Goal: Transaction & Acquisition: Purchase product/service

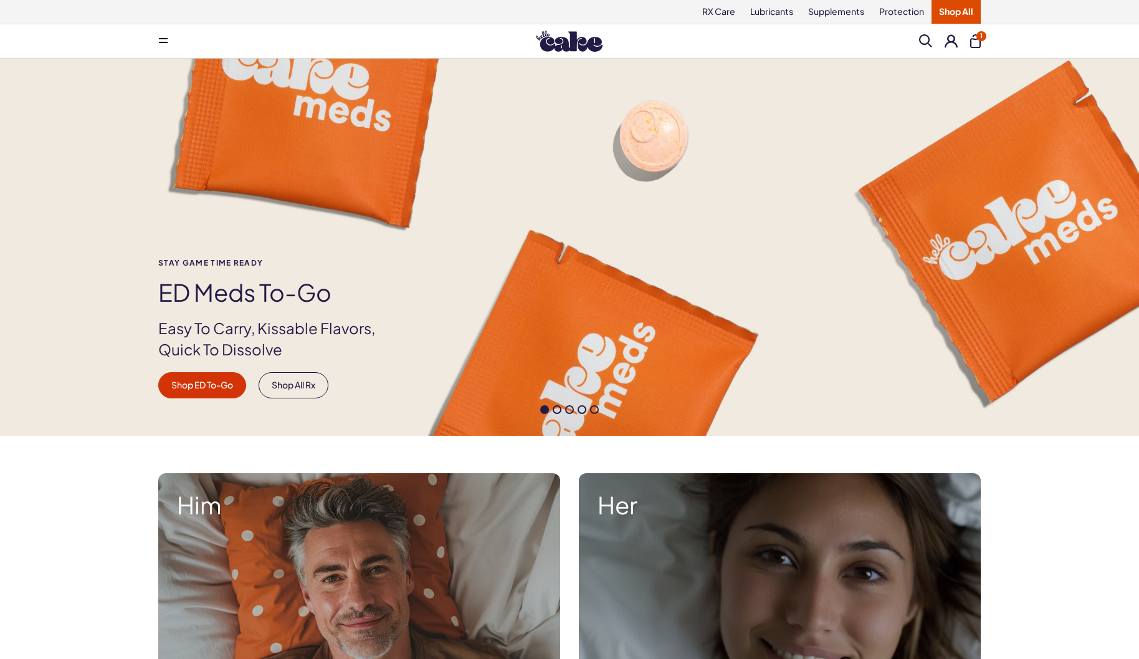
click at [169, 45] on button at bounding box center [163, 41] width 25 height 25
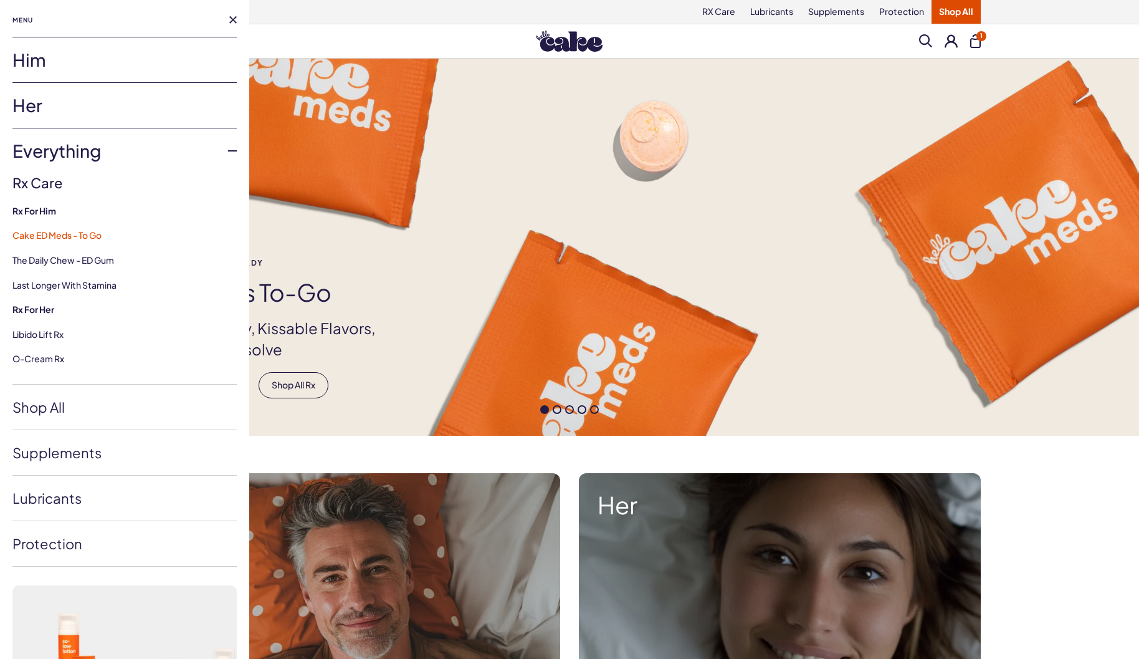
click at [73, 237] on link "Cake ED Meds - To Go" at bounding box center [56, 234] width 89 height 11
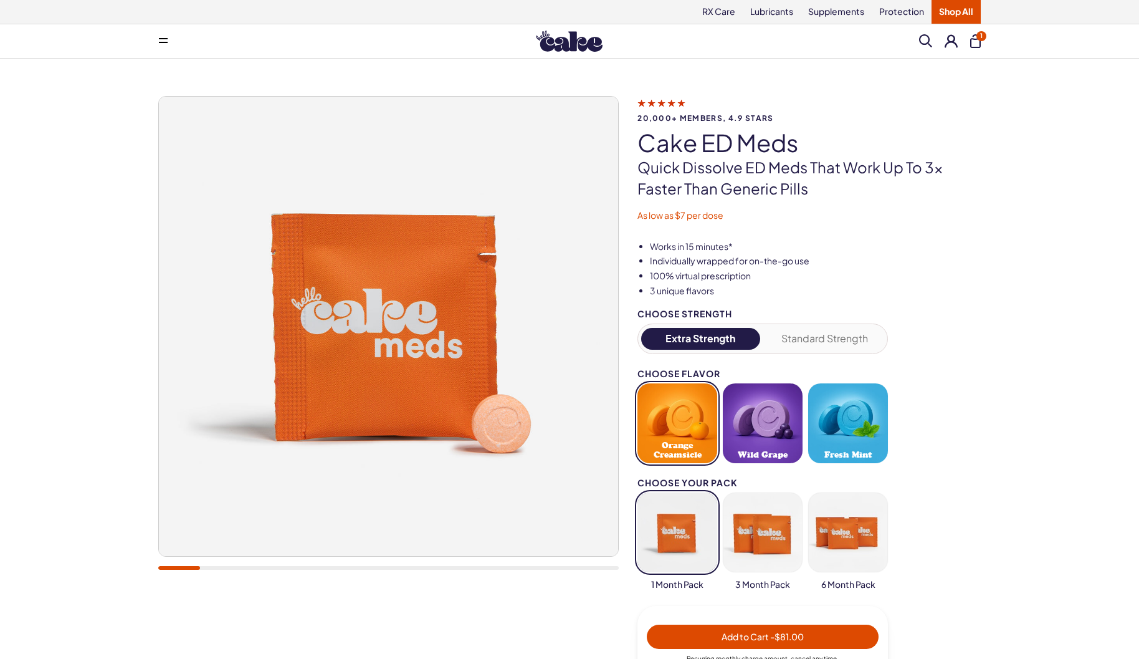
click at [846, 411] on button "Fresh Mint" at bounding box center [848, 423] width 80 height 80
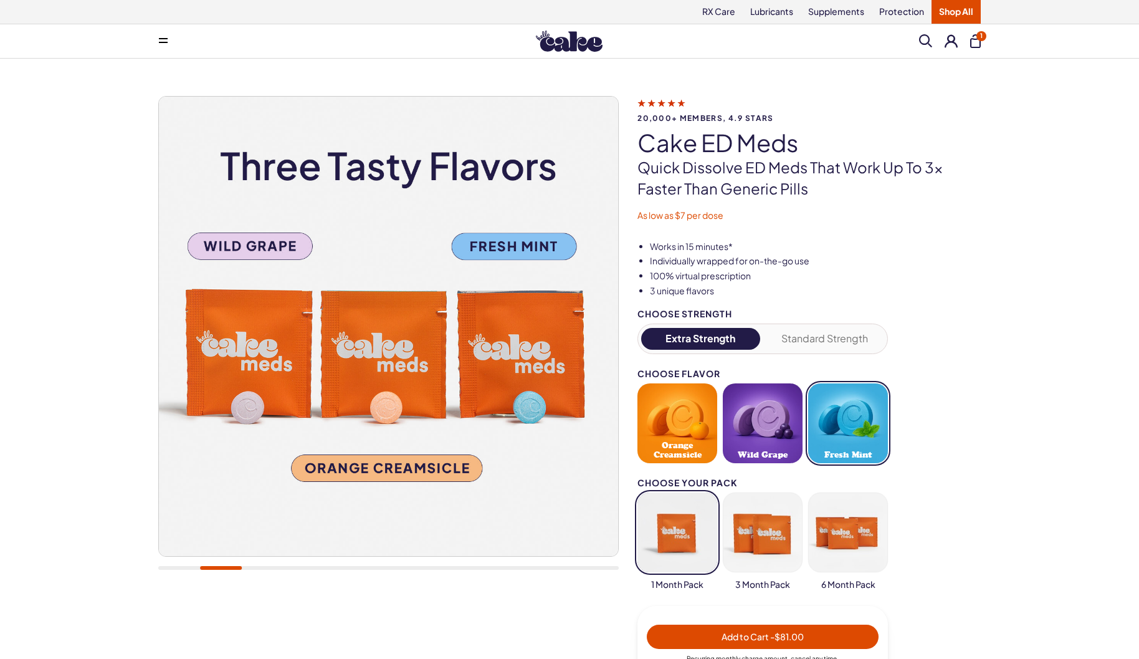
type button "9"
